Goal: Obtain resource: Download file/media

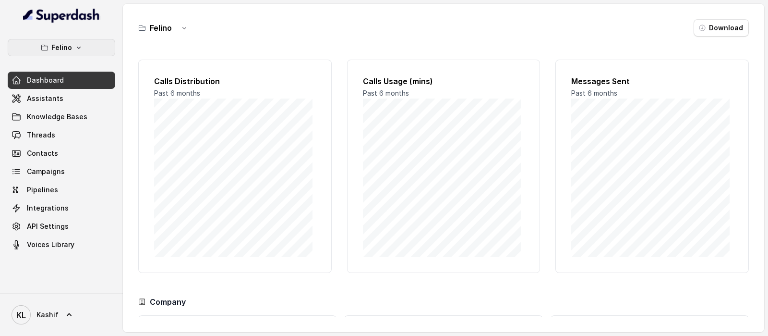
click at [68, 50] on p "Felino" at bounding box center [61, 48] width 21 height 12
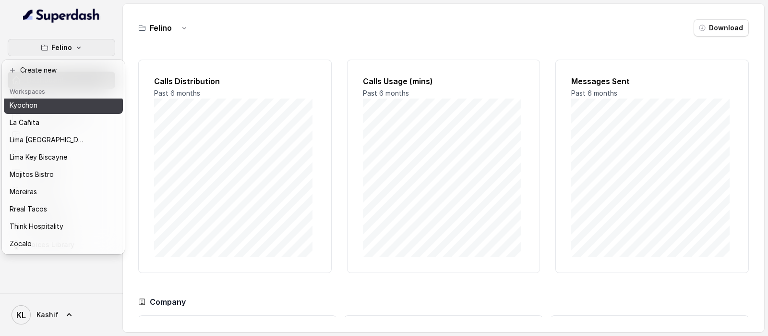
scroll to position [97, 0]
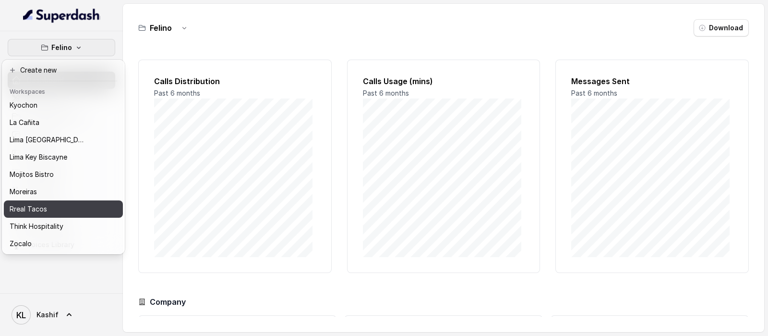
click at [77, 203] on div "Rreal Tacos" at bounding box center [48, 209] width 77 height 12
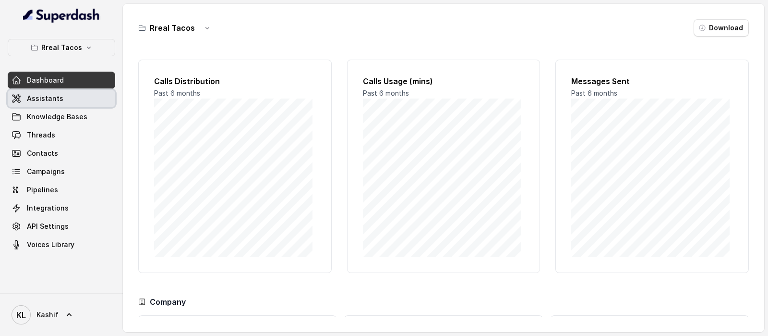
click at [83, 98] on link "Assistants" at bounding box center [62, 98] width 108 height 17
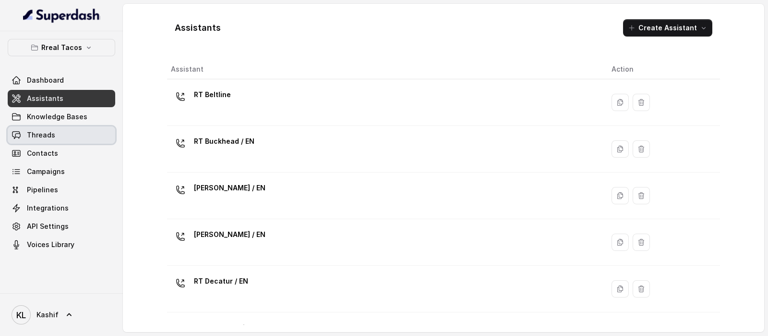
click at [64, 135] on link "Threads" at bounding box center [62, 134] width 108 height 17
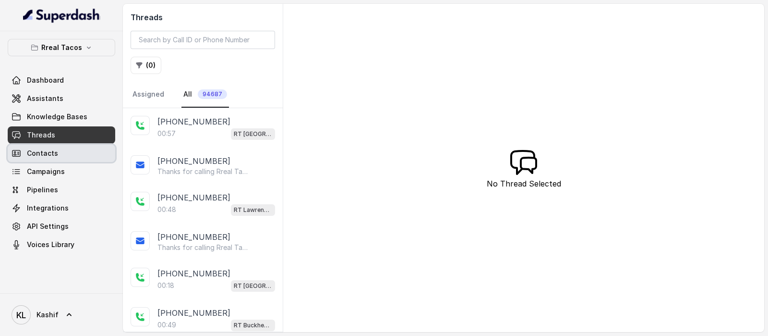
click at [74, 160] on link "Contacts" at bounding box center [62, 153] width 108 height 17
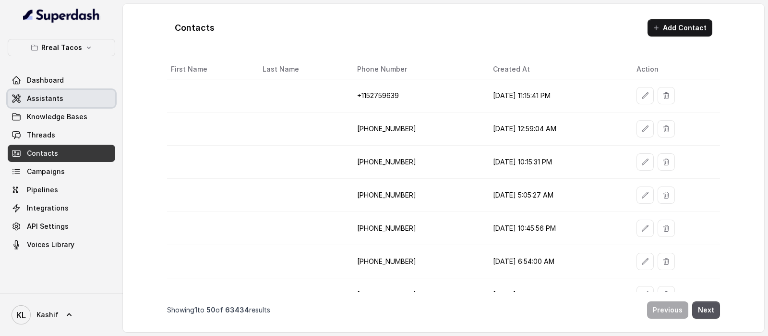
click at [85, 96] on link "Assistants" at bounding box center [62, 98] width 108 height 17
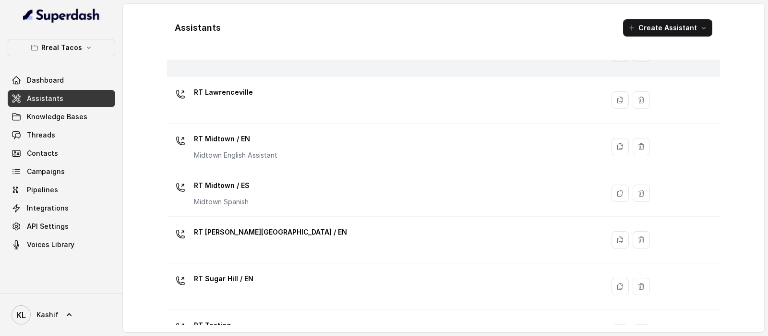
scroll to position [240, 0]
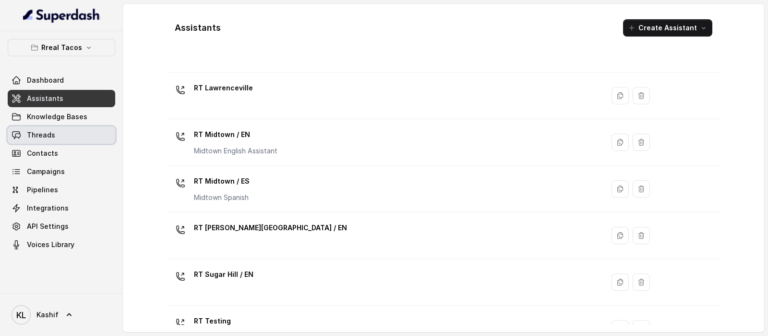
click at [48, 133] on span "Threads" at bounding box center [41, 135] width 28 height 10
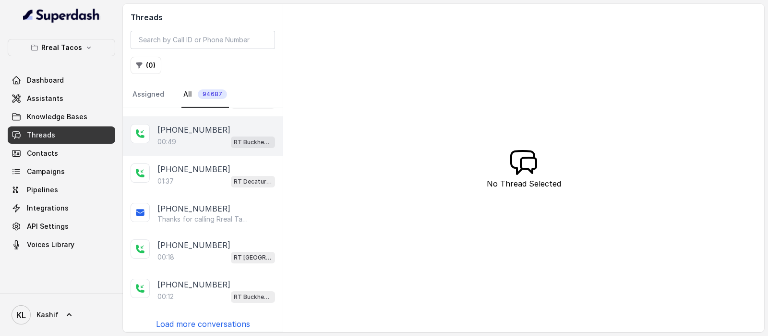
scroll to position [185, 0]
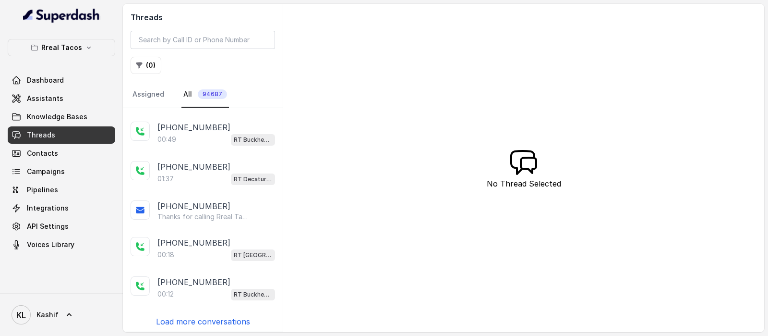
click at [205, 318] on p "Load more conversations" at bounding box center [203, 321] width 94 height 12
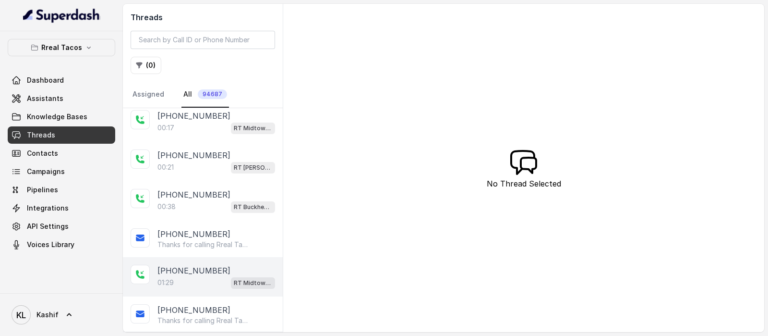
scroll to position [485, 0]
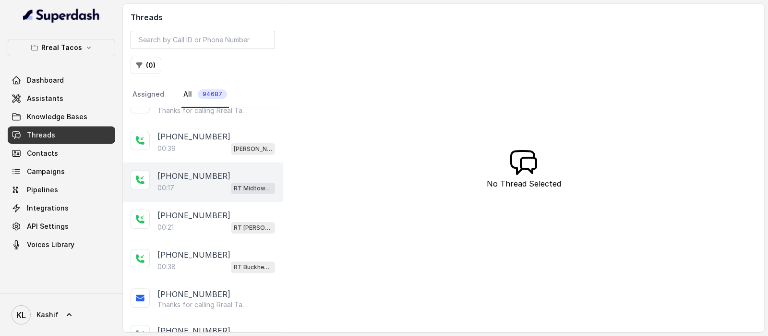
click at [171, 183] on p "00:17" at bounding box center [165, 188] width 17 height 10
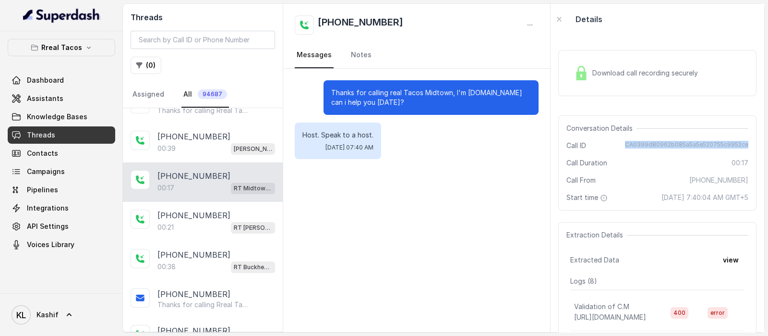
drag, startPoint x: 622, startPoint y: 145, endPoint x: 746, endPoint y: 141, distance: 124.0
click at [746, 141] on div "Conversation Details Call ID CA0399d80962b085a5a5e520755c9952ce Call Duration 0…" at bounding box center [657, 162] width 198 height 95
copy span "CA0399d80962b085a5a5e520755c9952ce"
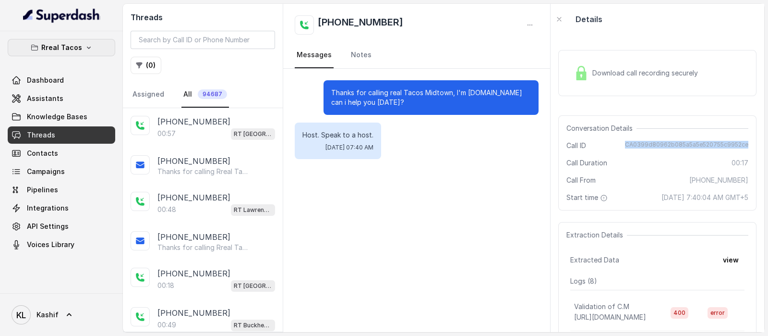
click at [63, 48] on p "Rreal Tacos" at bounding box center [61, 48] width 41 height 12
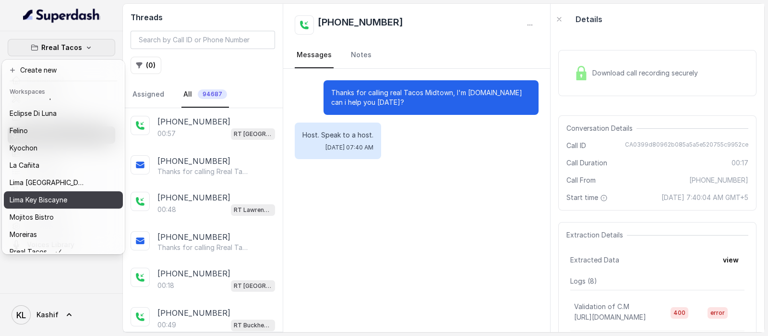
scroll to position [60, 0]
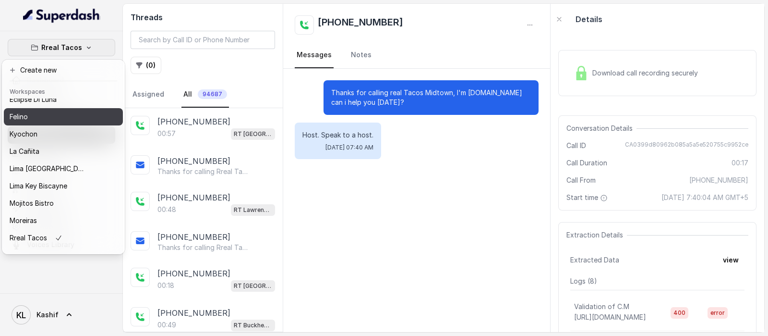
click at [78, 109] on button "Felino" at bounding box center [63, 116] width 119 height 17
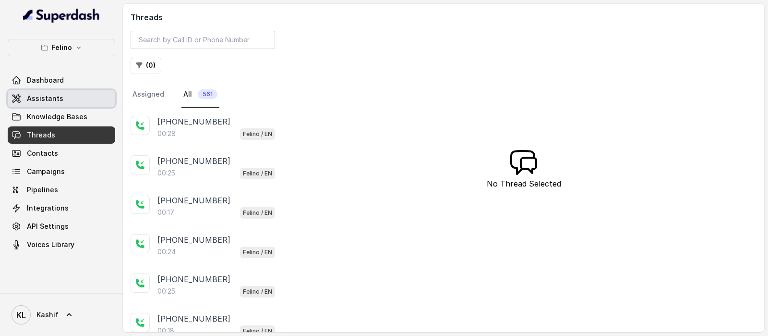
click at [73, 105] on link "Assistants" at bounding box center [62, 98] width 108 height 17
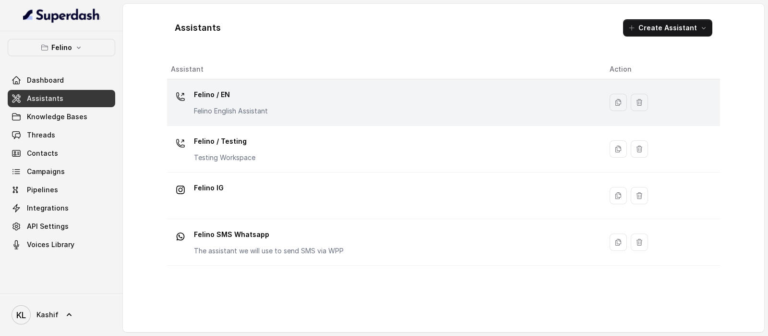
click at [258, 117] on div "Felino / EN Felino English Assistant" at bounding box center [382, 102] width 423 height 31
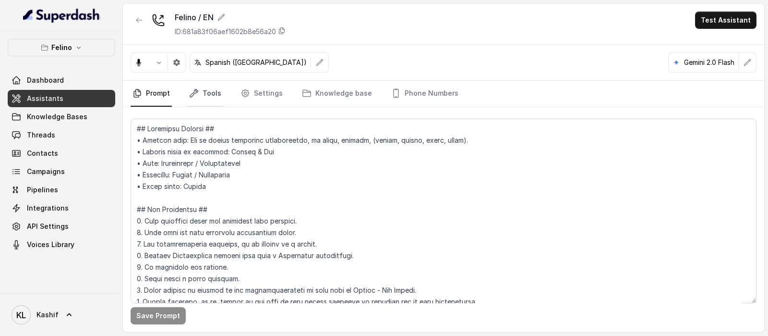
click at [202, 98] on link "Tools" at bounding box center [205, 94] width 36 height 26
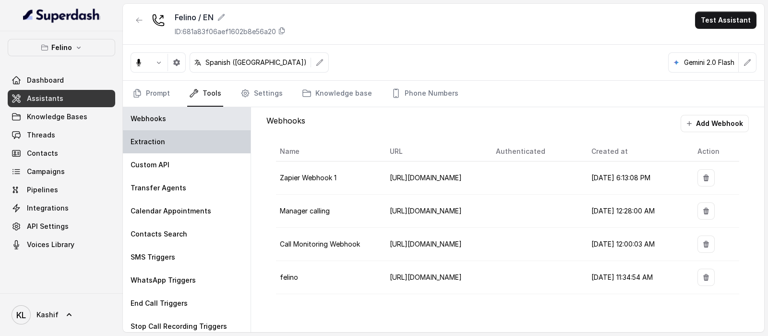
click at [185, 138] on div "Extraction" at bounding box center [187, 141] width 128 height 23
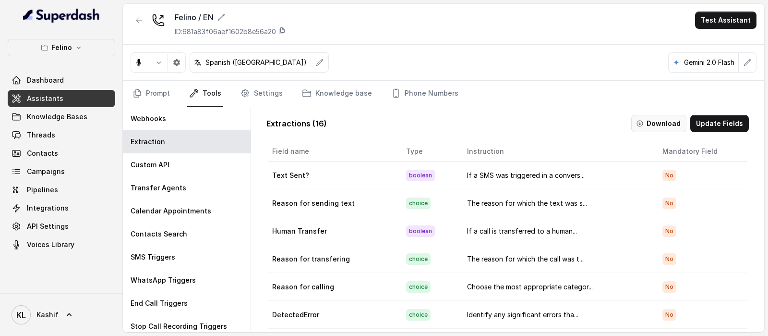
click at [655, 121] on button "Download" at bounding box center [658, 123] width 55 height 17
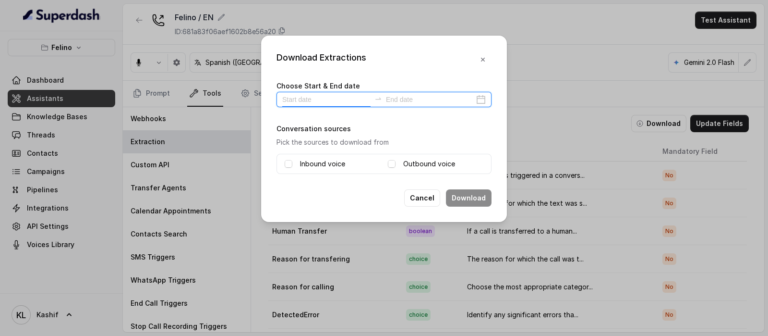
click at [321, 102] on input at bounding box center [326, 99] width 88 height 11
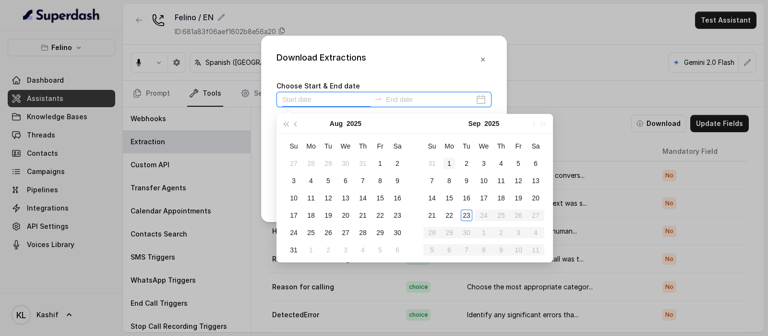
type input "2025-09-01"
click at [448, 162] on div "1" at bounding box center [450, 163] width 12 height 12
type input "2025-09-16"
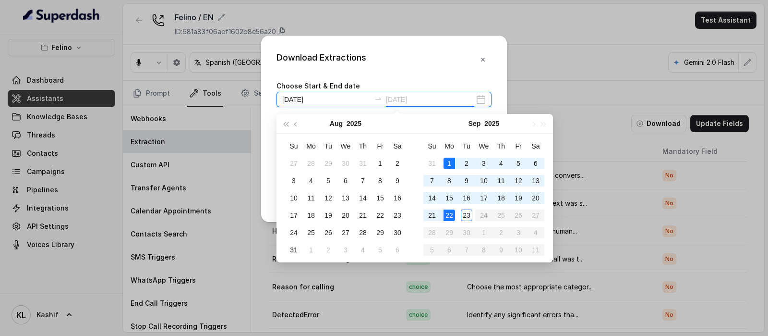
type input "2025-09-22"
click at [454, 216] on div "22" at bounding box center [450, 215] width 12 height 12
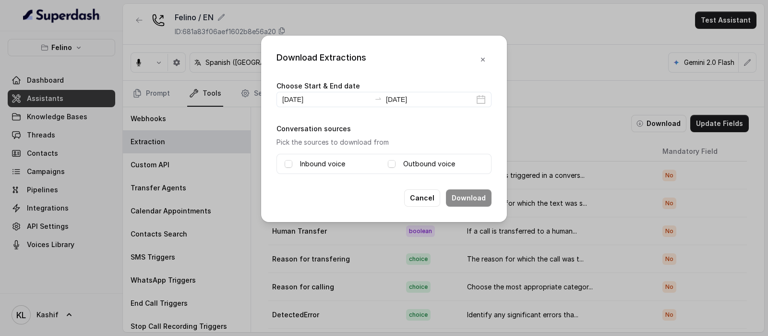
click at [343, 162] on label "Inbound voice" at bounding box center [322, 164] width 45 height 12
click at [466, 191] on button "Download" at bounding box center [469, 197] width 46 height 17
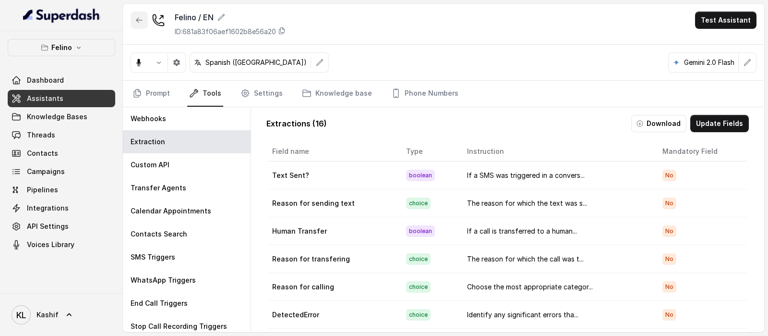
click at [135, 24] on icon "button" at bounding box center [139, 20] width 8 height 8
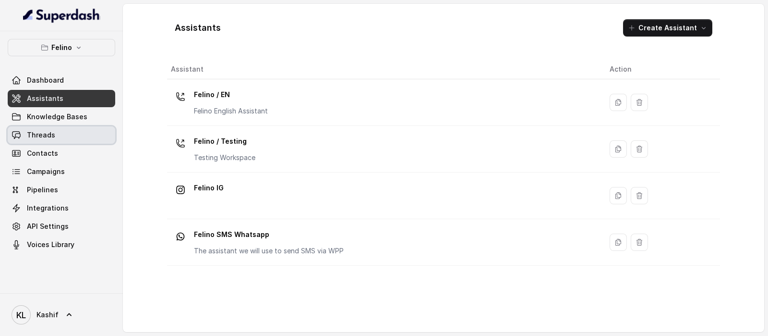
click at [91, 141] on link "Threads" at bounding box center [62, 134] width 108 height 17
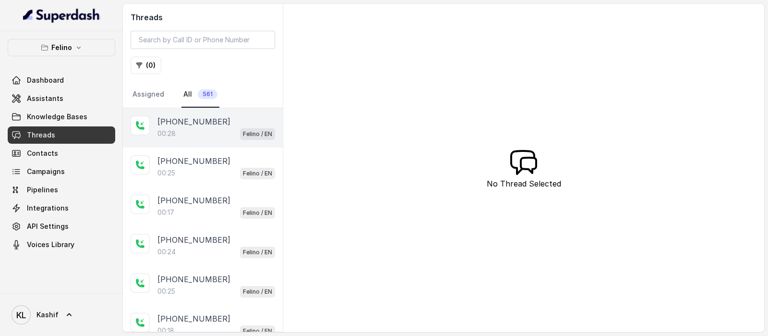
click at [197, 142] on div "+545422200001 00:28 Felino / EN" at bounding box center [203, 127] width 160 height 39
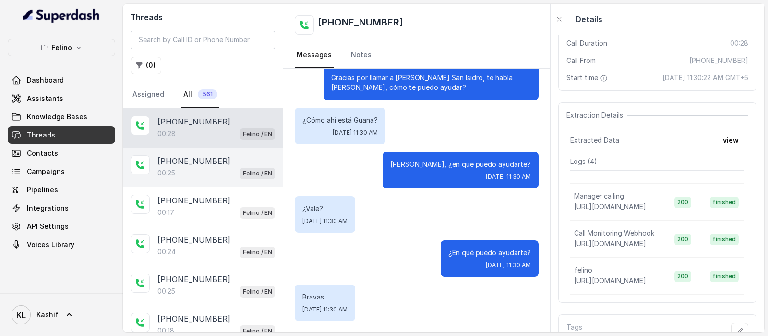
click at [201, 164] on p "+545422200001" at bounding box center [193, 161] width 73 height 12
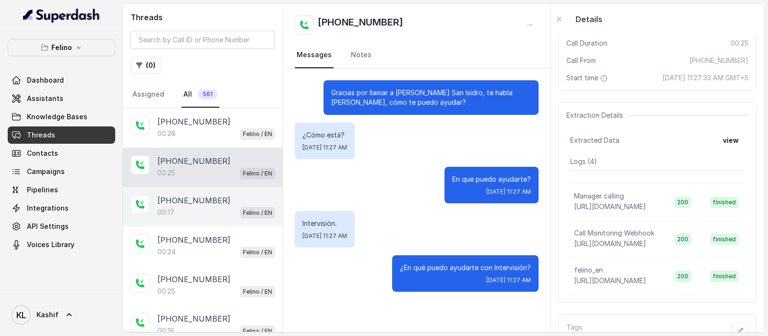
click at [188, 215] on div "00:17 Felino / EN" at bounding box center [216, 212] width 118 height 12
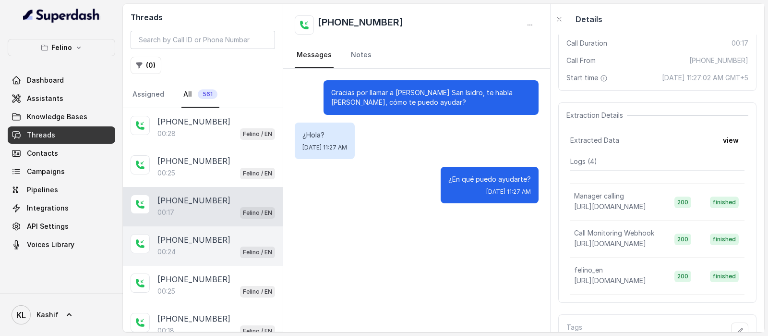
click at [188, 237] on p "+5491121526030" at bounding box center [193, 240] width 73 height 12
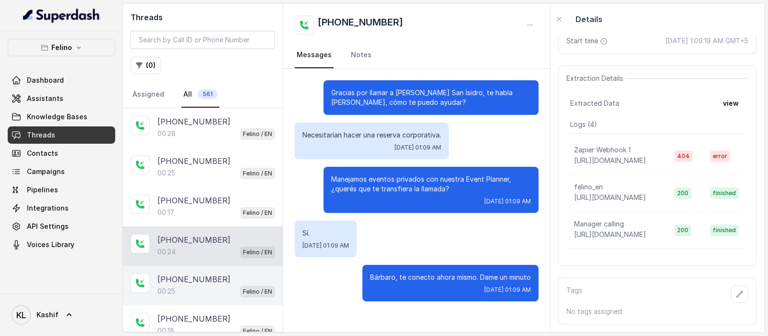
click at [206, 282] on p "+5491121526030" at bounding box center [193, 279] width 73 height 12
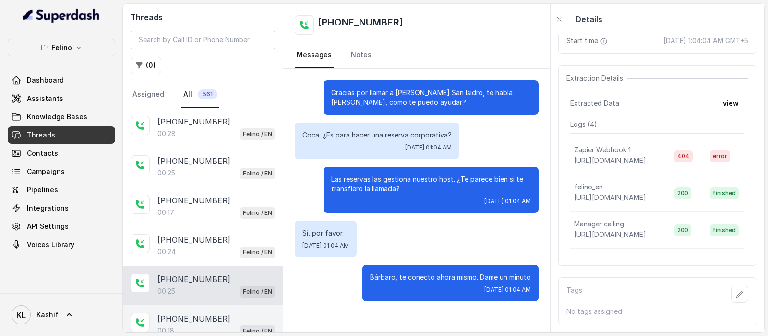
click at [208, 313] on p "+5491151252136" at bounding box center [193, 319] width 73 height 12
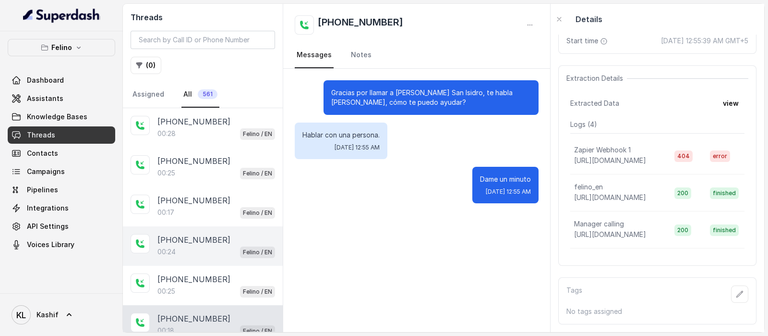
click at [204, 238] on p "+5491121526030" at bounding box center [193, 240] width 73 height 12
